Goal: Book appointment/travel/reservation

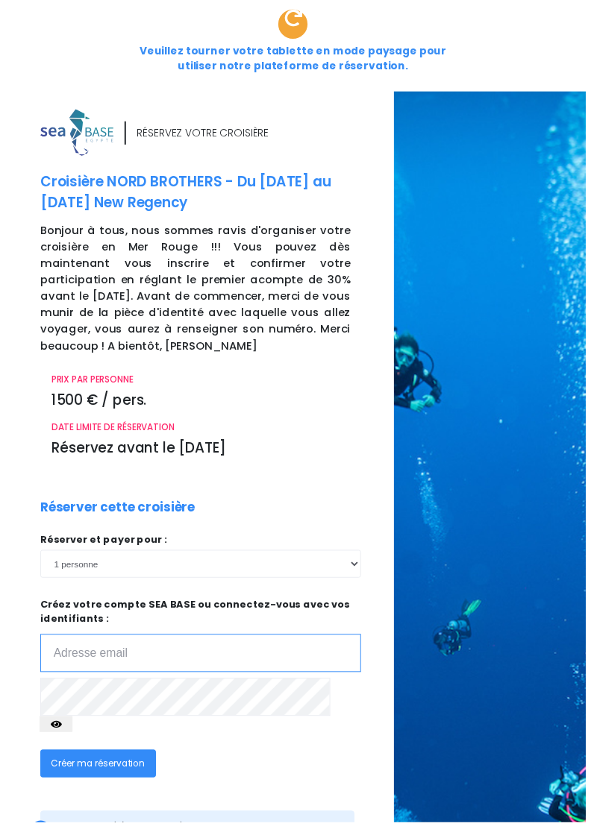
scroll to position [145, 0]
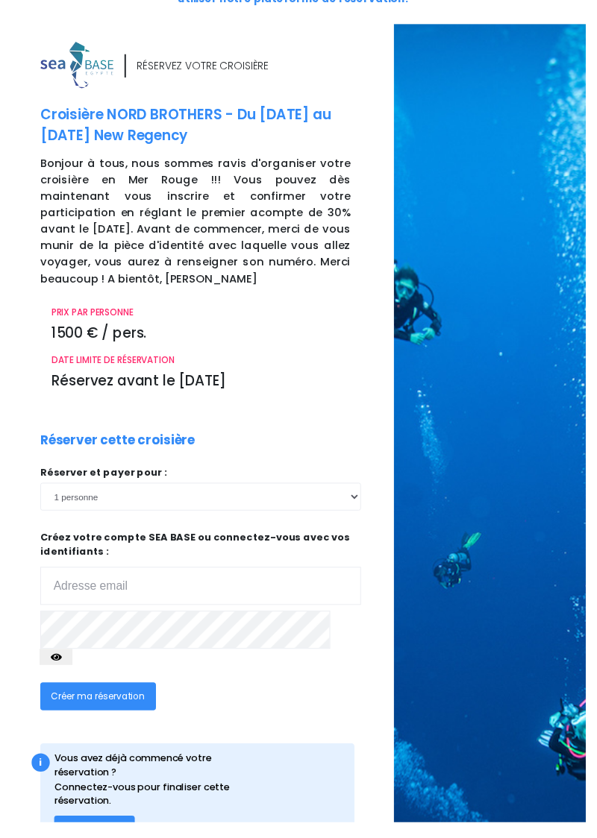
scroll to position [209, 0]
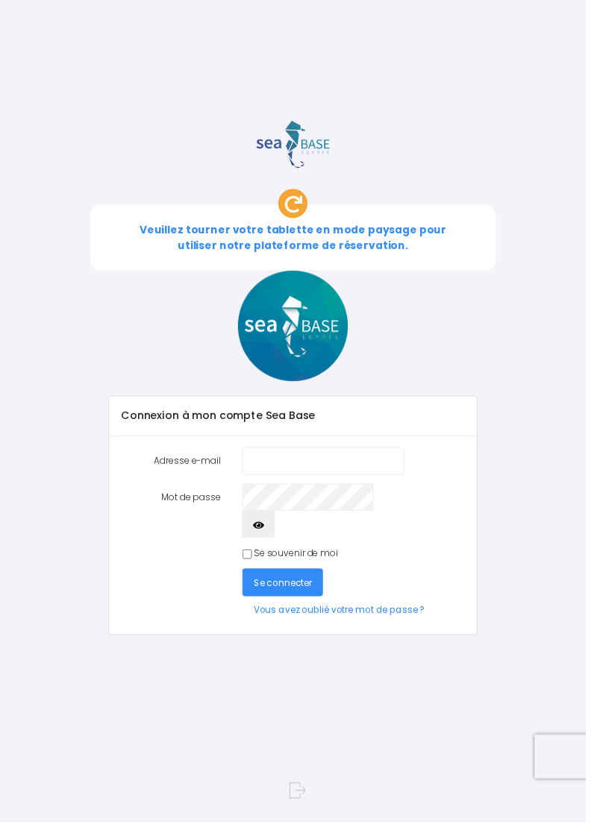
click at [310, 474] on input "Adresse e-mail" at bounding box center [329, 470] width 165 height 28
type input "[EMAIL_ADDRESS][DOMAIN_NAME]"
click at [269, 536] on icon "button" at bounding box center [262, 536] width 11 height 0
click at [256, 560] on input "Se souvenir de moi" at bounding box center [252, 565] width 10 height 10
checkbox input "true"
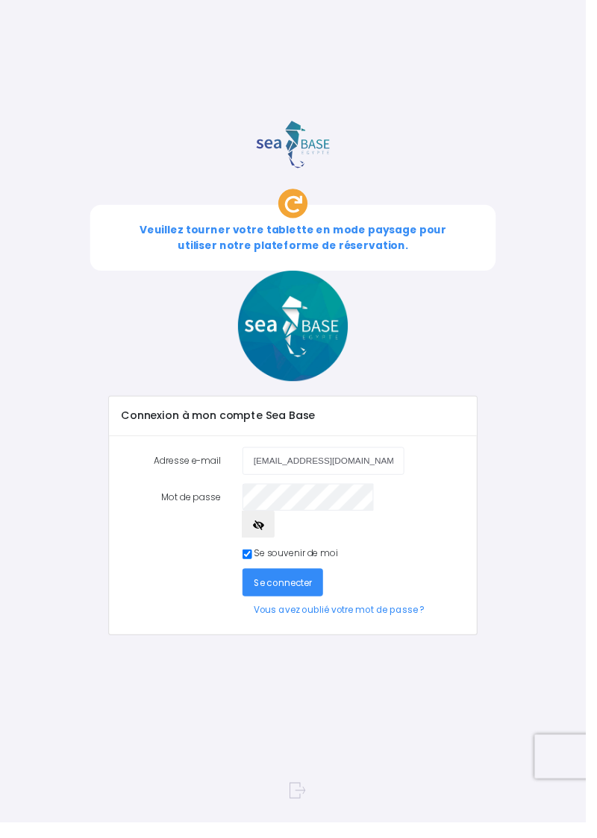
click at [303, 588] on span "Se connecter" at bounding box center [288, 594] width 60 height 13
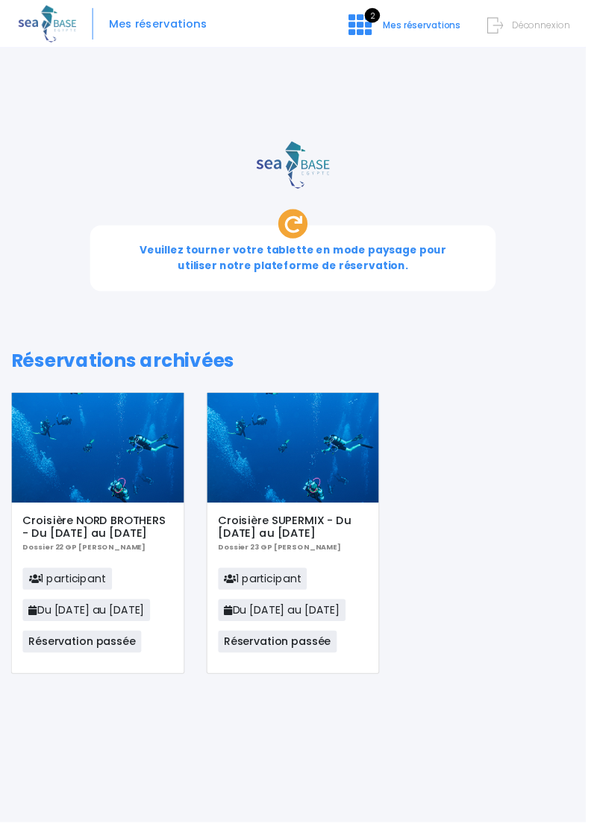
click at [304, 228] on icon at bounding box center [298, 229] width 18 height 18
click at [303, 227] on icon at bounding box center [298, 229] width 18 height 18
click at [304, 228] on icon at bounding box center [298, 229] width 18 height 18
click at [297, 237] on div at bounding box center [298, 228] width 30 height 30
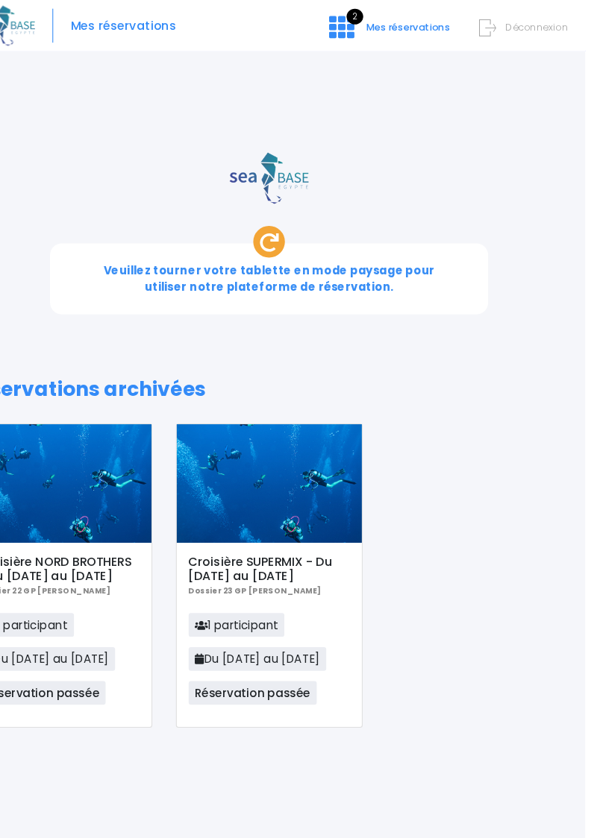
click at [354, 251] on span "Veuillez tourner votre tablette en mode paysage pour utiliser notre plateforme …" at bounding box center [298, 263] width 313 height 31
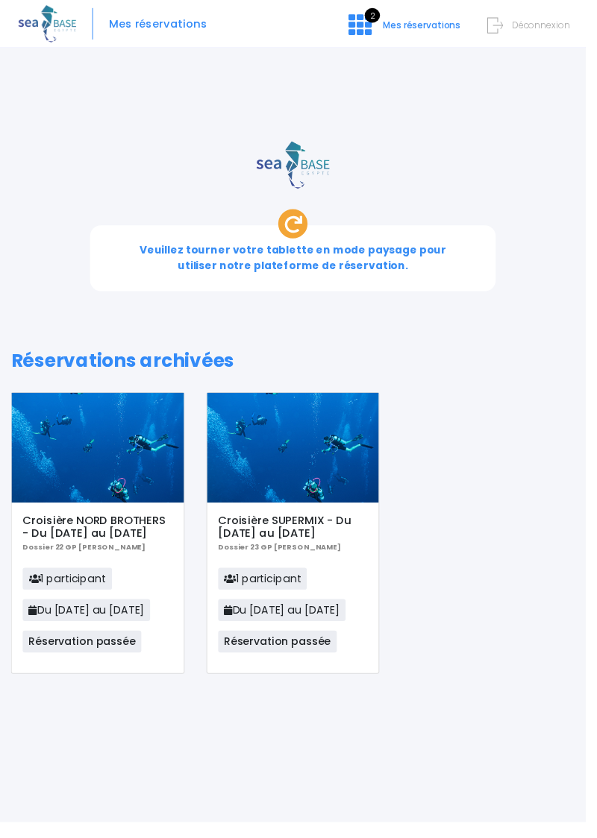
click at [440, 30] on span "Mes réservations" at bounding box center [429, 25] width 79 height 13
click at [178, 25] on span "Mes réservations" at bounding box center [161, 25] width 100 height 0
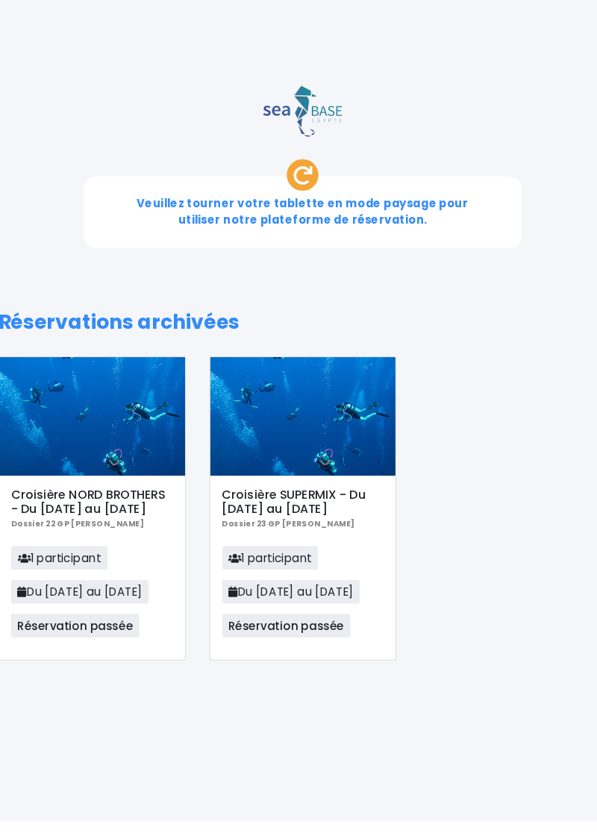
click at [486, 661] on div "Croisière NORD BROTHERS - Du [DATE] au [DATE] Dossier 22 GP [PERSON_NAME] 1 par…" at bounding box center [298, 555] width 597 height 310
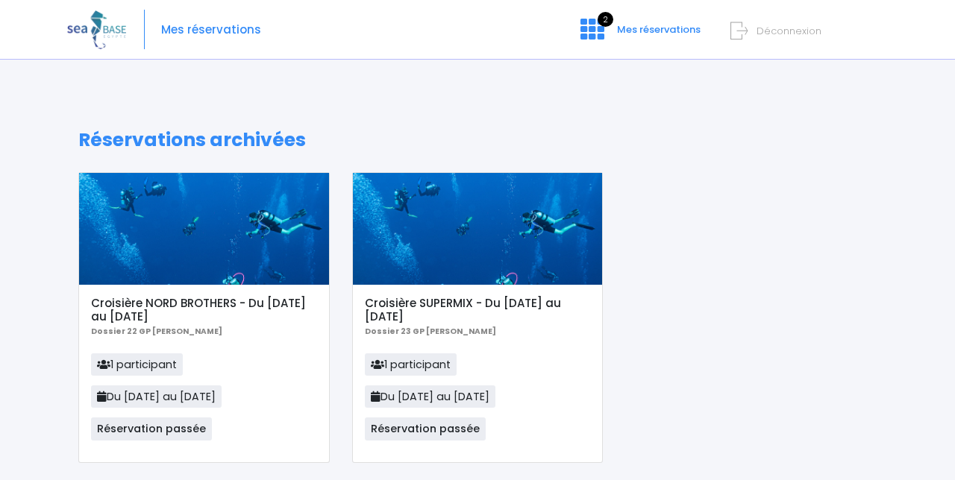
click at [596, 34] on span "Mes réservations" at bounding box center [659, 29] width 84 height 14
click at [217, 30] on span "Mes réservations" at bounding box center [211, 30] width 100 height 0
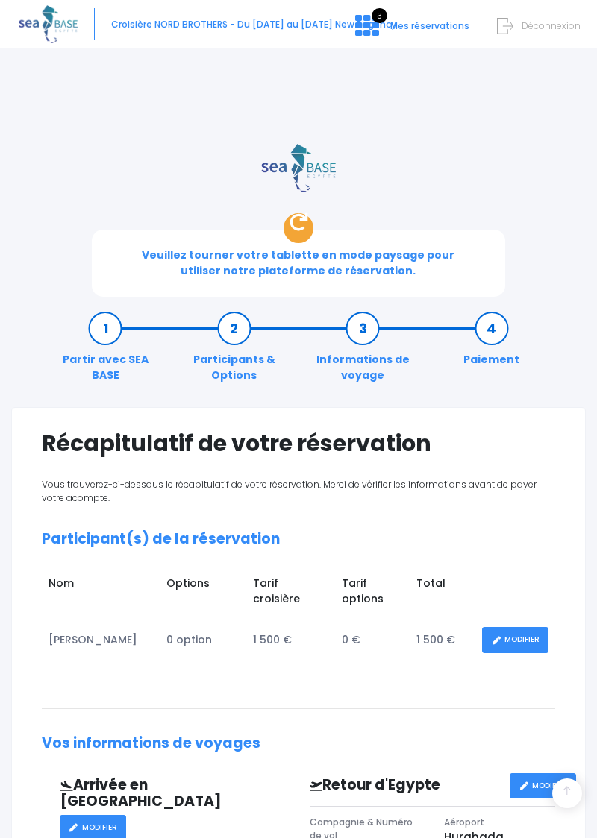
scroll to position [487, 0]
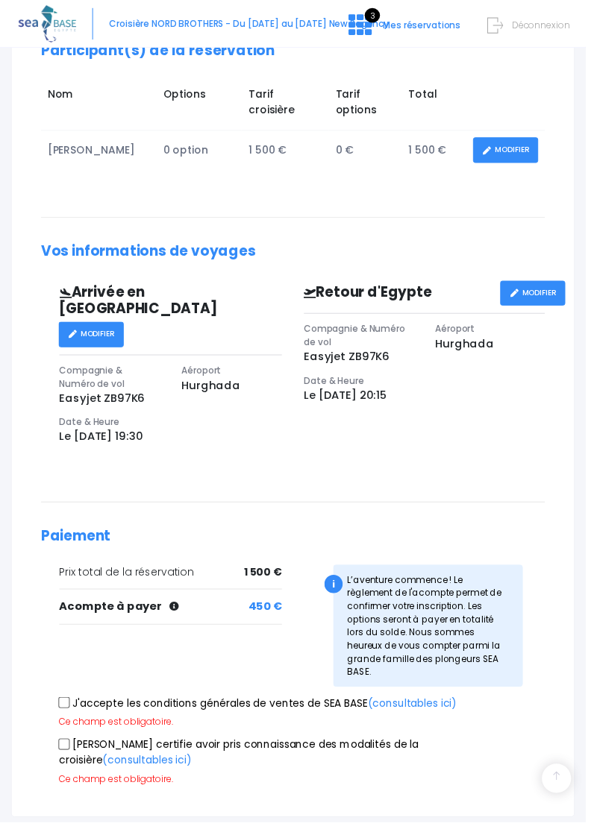
click at [70, 711] on input "J'accepte les conditions générales de ventes de SEA BASE (consultables ici)" at bounding box center [66, 717] width 12 height 12
checkbox input "true"
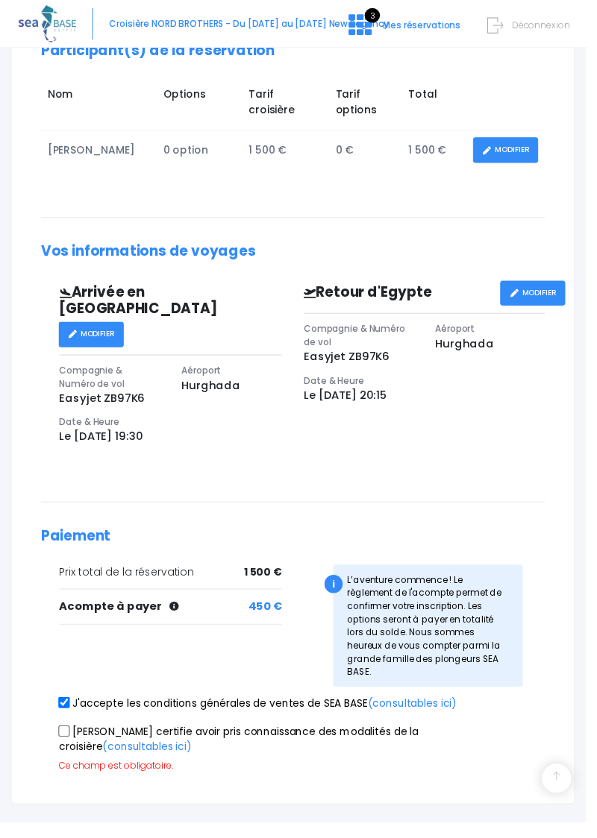
scroll to position [474, 0]
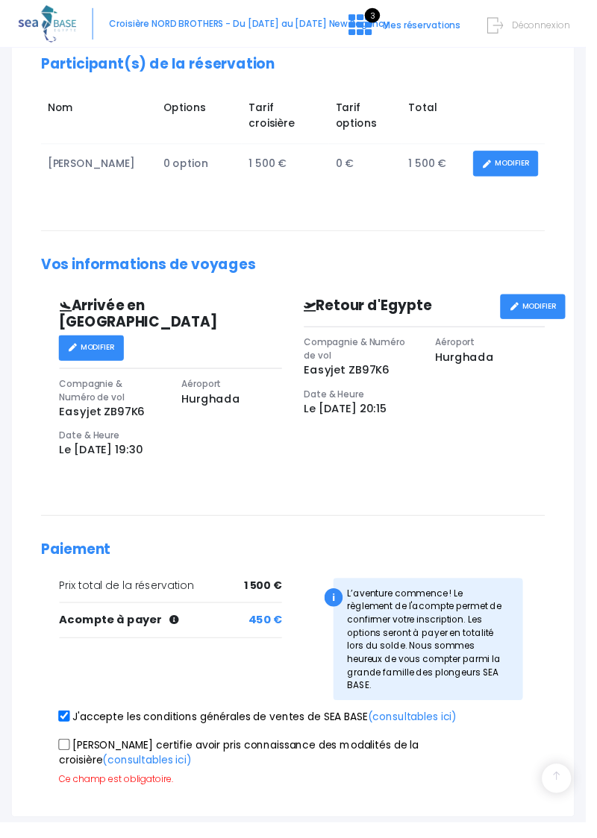
click at [69, 753] on input "[PERSON_NAME] certifie avoir pris connaissance des modalités de la croisière (c…" at bounding box center [66, 759] width 12 height 12
checkbox input "true"
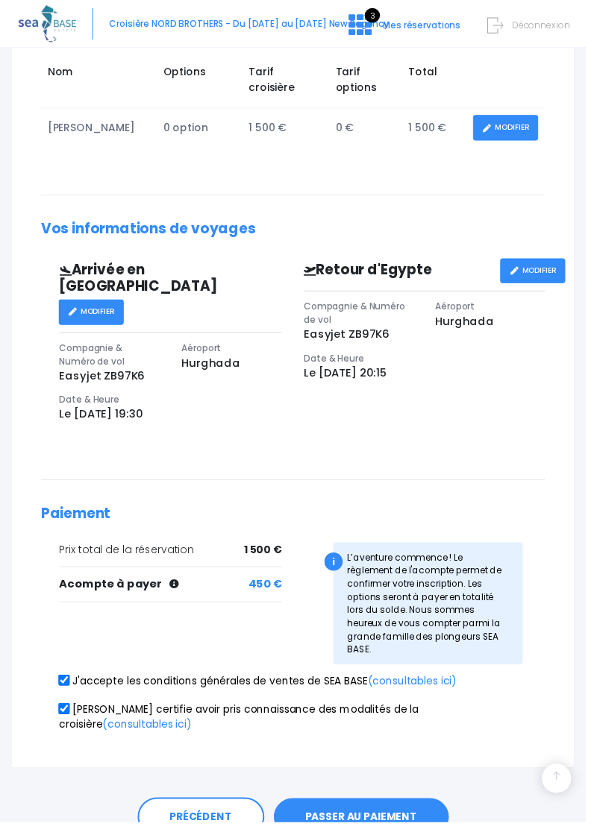
scroll to position [514, 0]
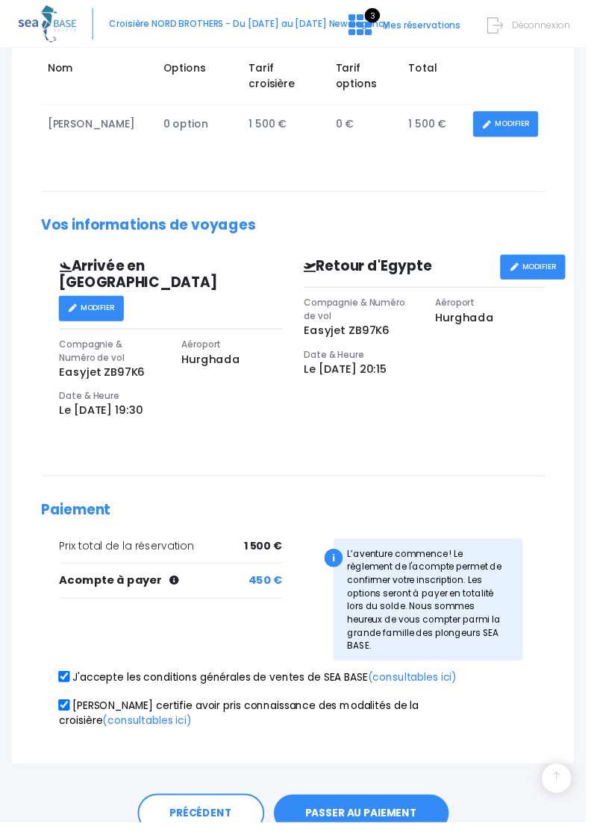
click at [412, 810] on button "PASSER AU PAIEMENT" at bounding box center [368, 829] width 178 height 39
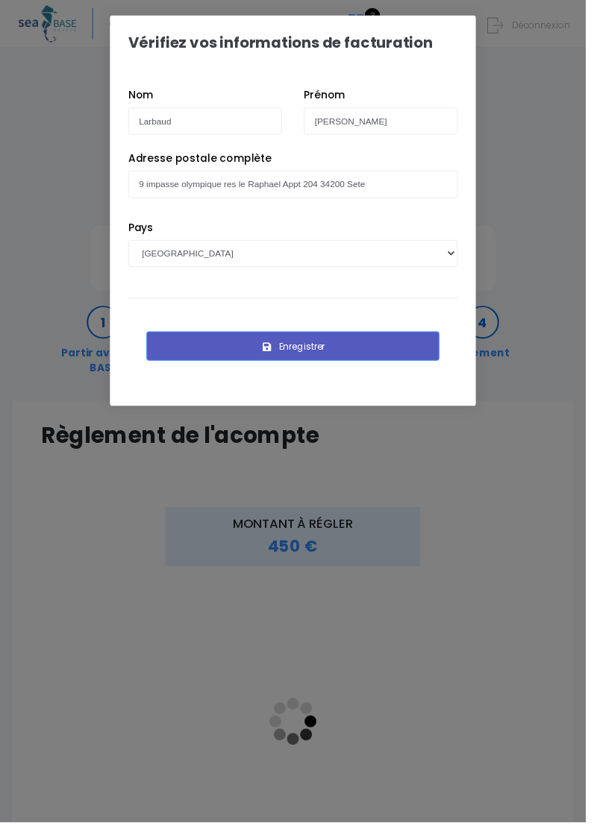
click at [324, 353] on button "Enregistrer" at bounding box center [298, 353] width 298 height 30
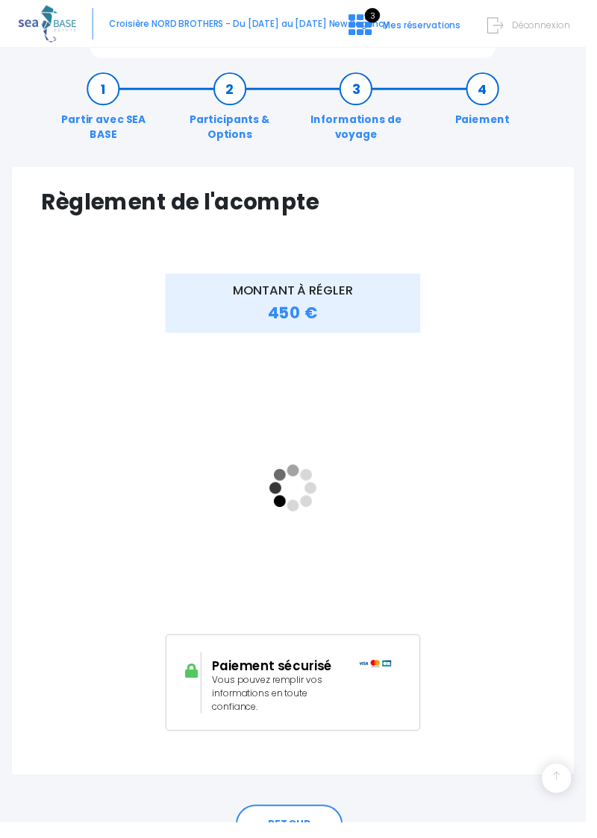
scroll to position [239, 0]
click at [276, 694] on span "Vous pouvez remplir vos informations en toute confiance." at bounding box center [272, 706] width 112 height 40
click at [310, 838] on link "RETOUR" at bounding box center [294, 840] width 109 height 40
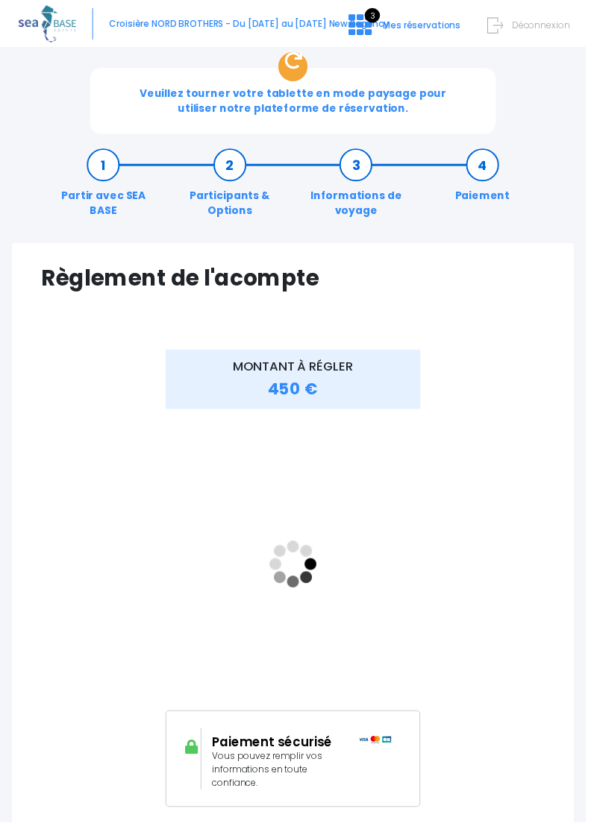
scroll to position [0, 0]
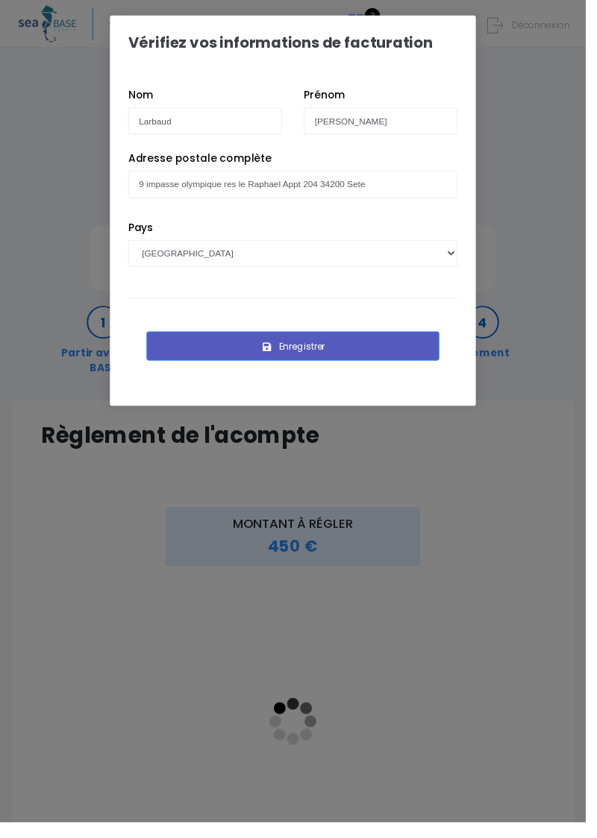
click at [319, 357] on button "Enregistrer" at bounding box center [298, 353] width 298 height 30
click at [315, 355] on button "Enregistrer" at bounding box center [298, 353] width 298 height 30
click at [314, 352] on button "Enregistrer" at bounding box center [298, 353] width 298 height 30
click at [319, 355] on button "Enregistrer" at bounding box center [298, 353] width 298 height 30
click at [311, 354] on button "Enregistrer" at bounding box center [298, 353] width 298 height 30
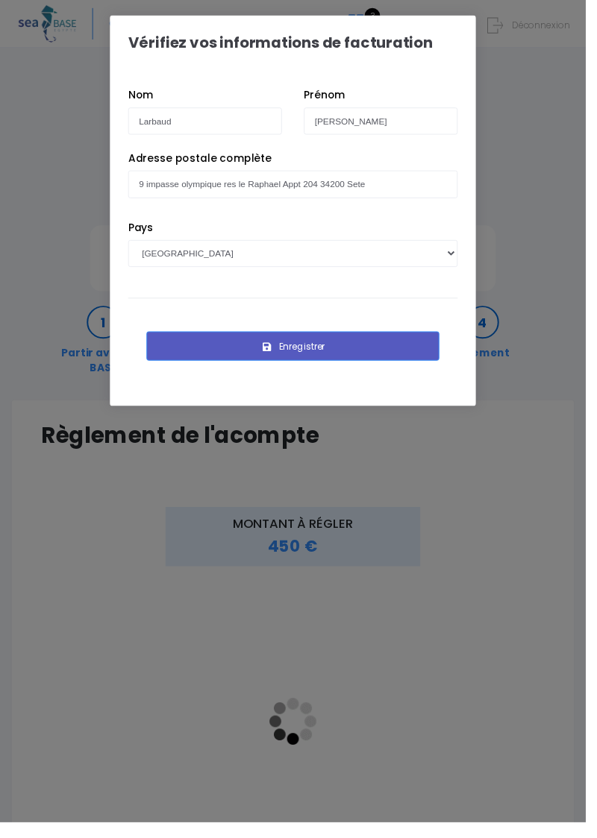
click at [314, 357] on button "Enregistrer" at bounding box center [298, 353] width 298 height 30
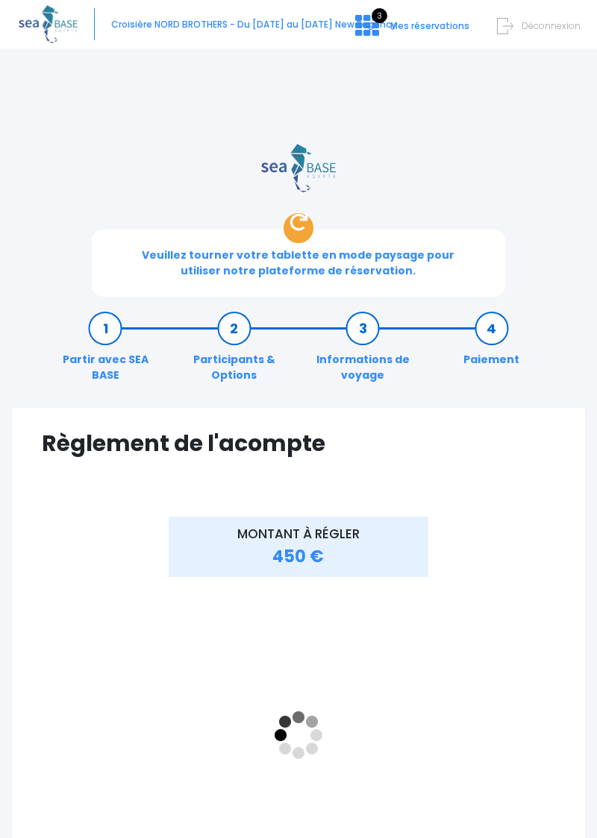
click at [316, 349] on link "Informations de voyage" at bounding box center [362, 352] width 129 height 63
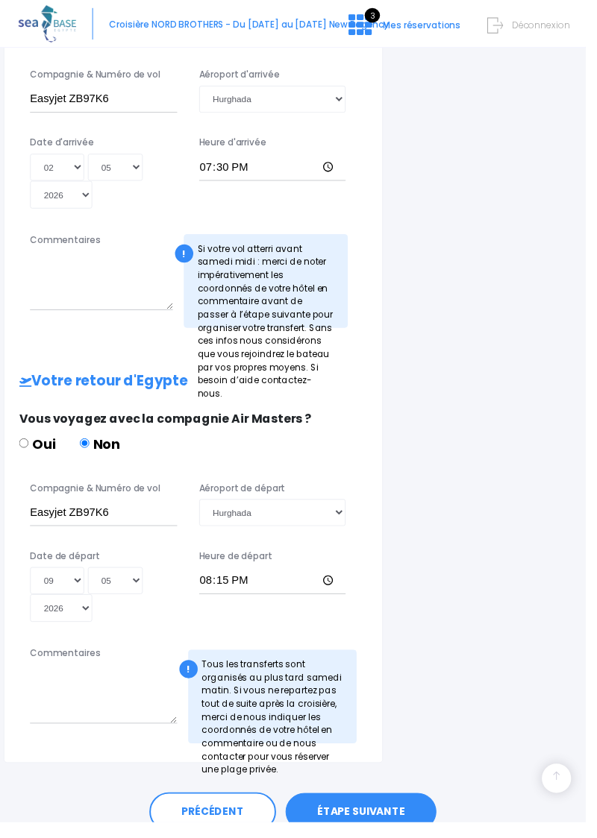
scroll to position [829, 0]
click at [388, 838] on link "ÉTAPE SUIVANTE" at bounding box center [368, 827] width 154 height 39
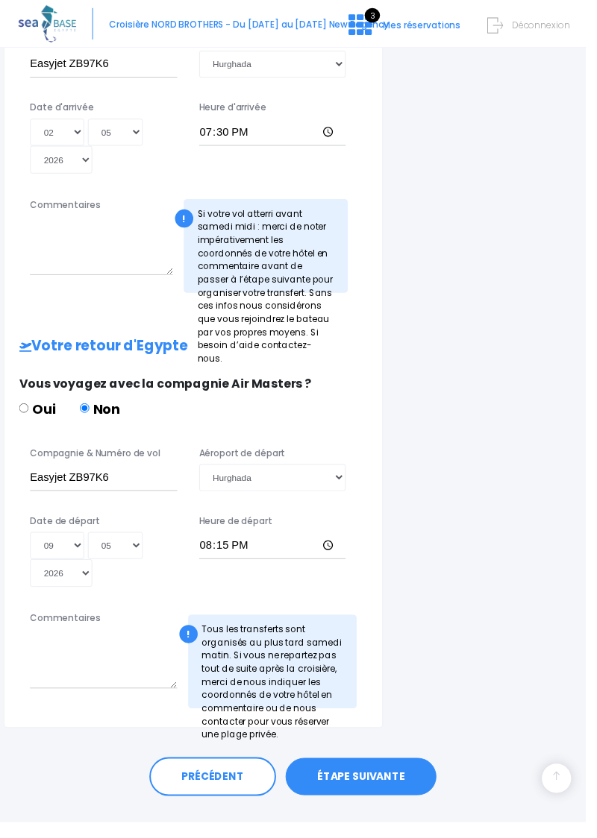
scroll to position [879, 0]
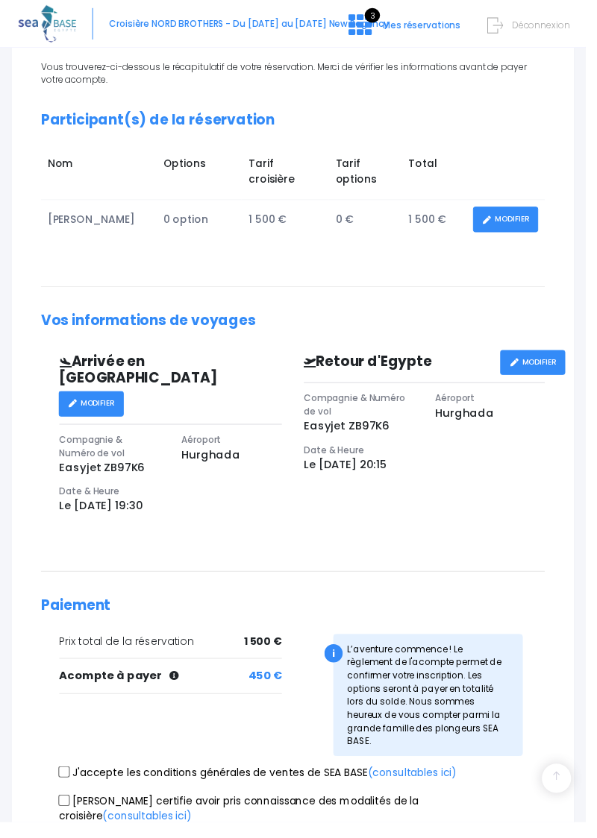
scroll to position [460, 0]
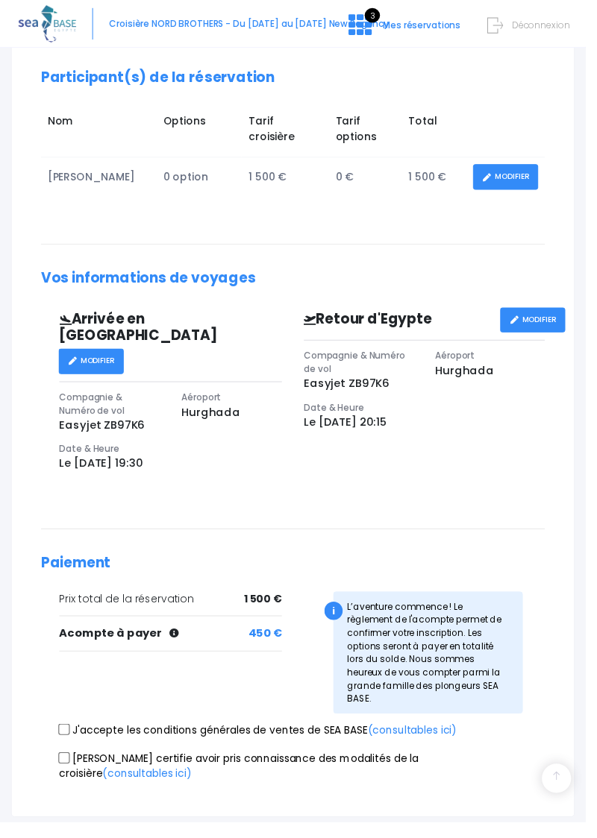
click at [72, 738] on input "J'accepte les conditions générales de ventes de SEA BASE (consultables ici)" at bounding box center [66, 744] width 12 height 12
checkbox input "true"
click at [63, 765] on div "[PERSON_NAME] certifie avoir pris connaissance des modalités de la croisière (c…" at bounding box center [298, 783] width 513 height 36
click at [70, 767] on input "[PERSON_NAME] certifie avoir pris connaissance des modalités de la croisière (c…" at bounding box center [66, 773] width 12 height 12
checkbox input "true"
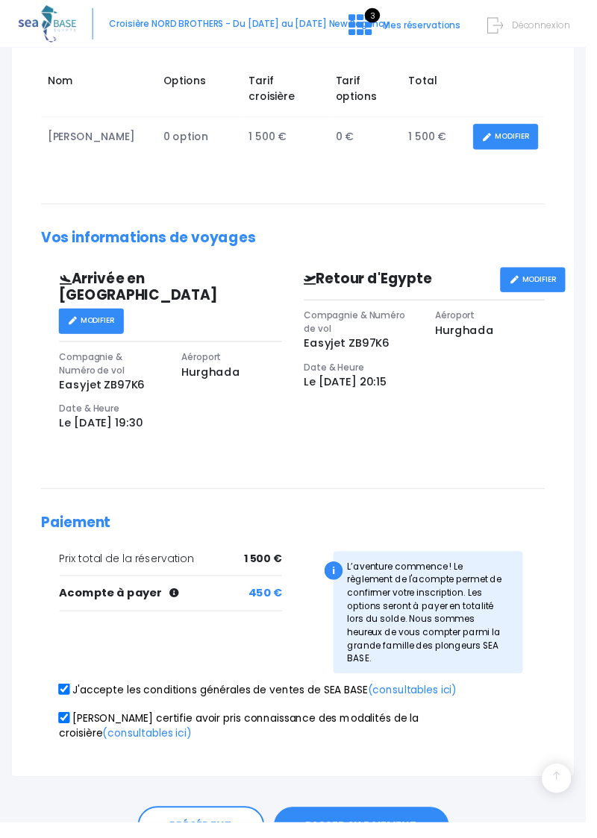
scroll to position [510, 0]
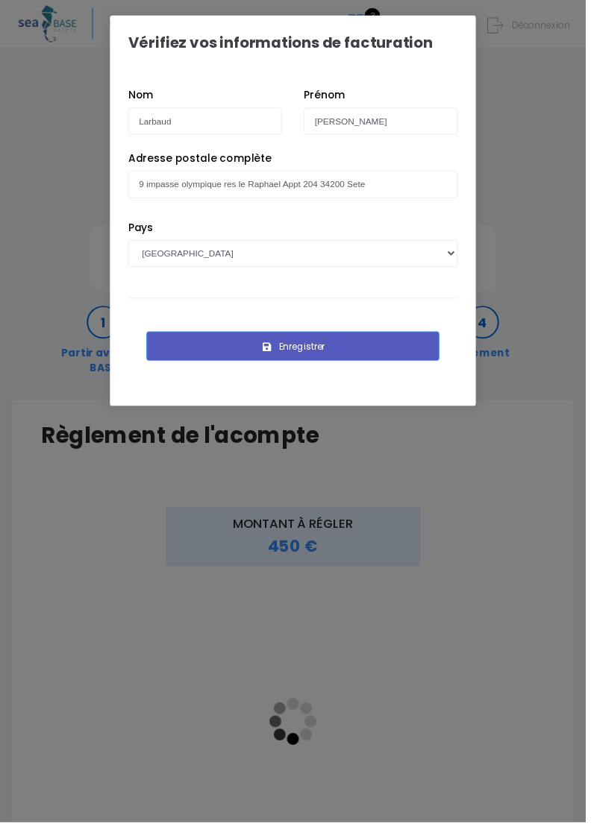
click at [316, 349] on button "Enregistrer" at bounding box center [298, 353] width 298 height 30
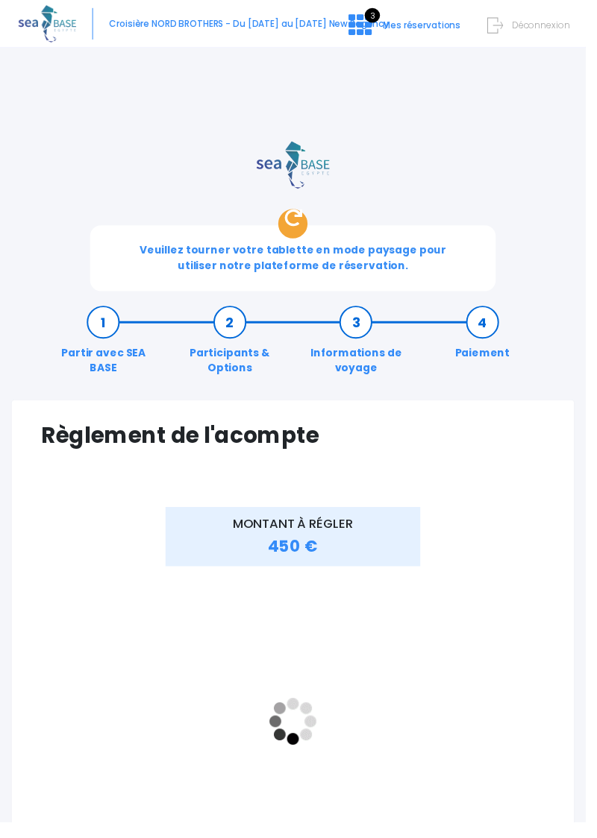
click at [303, 227] on icon at bounding box center [298, 222] width 18 height 18
